Goal: Find specific page/section: Find specific page/section

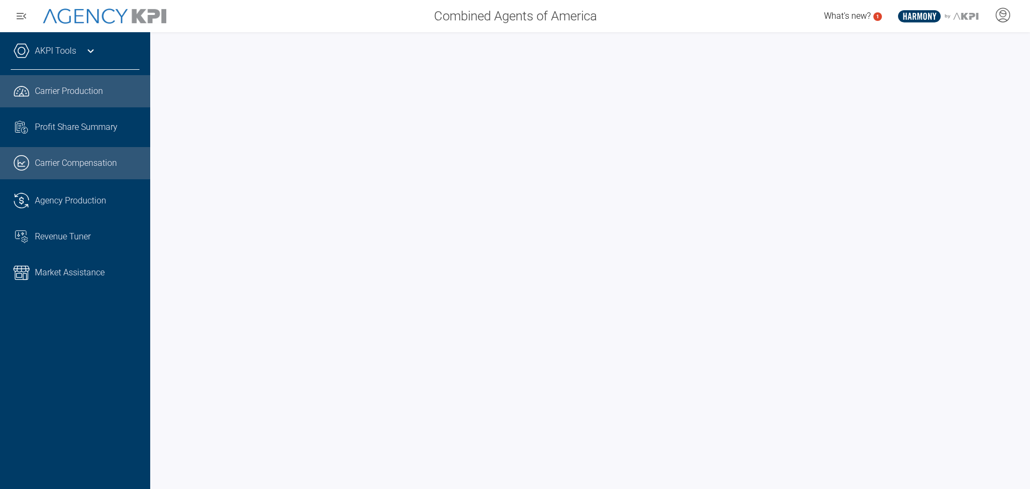
click at [56, 169] on span "Carrier Compensation" at bounding box center [76, 163] width 82 height 13
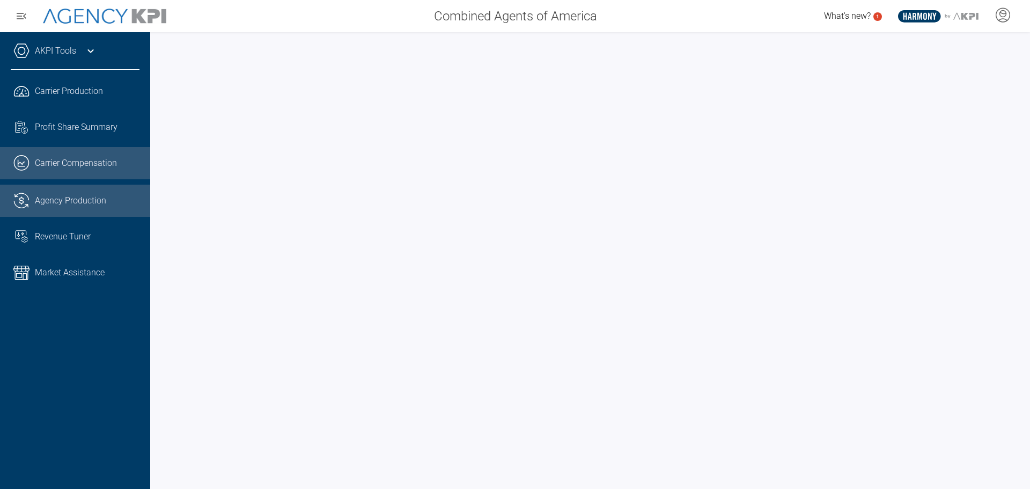
click at [95, 206] on span "Agency Production" at bounding box center [70, 200] width 71 height 13
